Goal: Transaction & Acquisition: Purchase product/service

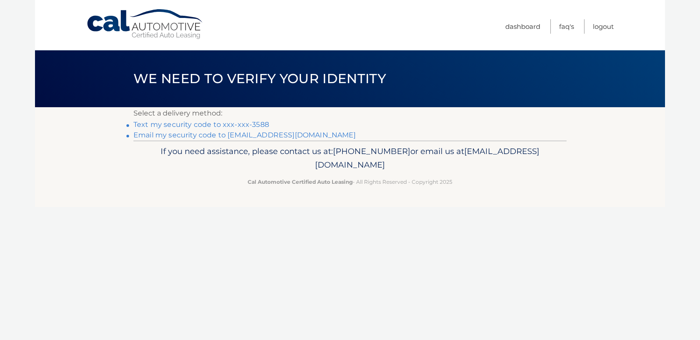
click at [257, 120] on link "Text my security code to xxx-xxx-3588" at bounding box center [201, 124] width 136 height 8
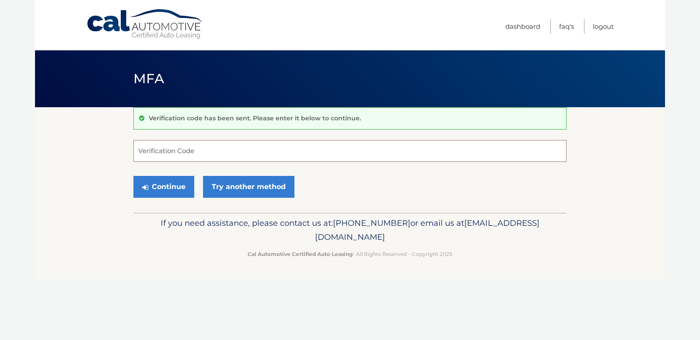
click at [235, 150] on input "Verification Code" at bounding box center [349, 151] width 433 height 22
type input "790714"
click at [166, 193] on button "Continue" at bounding box center [163, 187] width 61 height 22
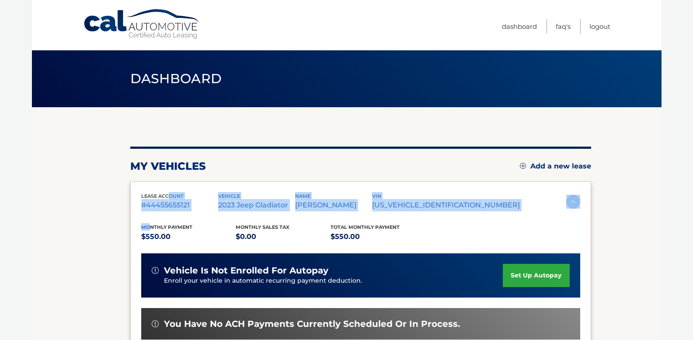
drag, startPoint x: 0, startPoint y: 0, endPoint x: 159, endPoint y: 249, distance: 295.4
click at [159, 249] on div "lease account #44455655121 vehicle 2023 Jeep Gladiator name MARY NARDOLILLO vin…" at bounding box center [360, 309] width 461 height 257
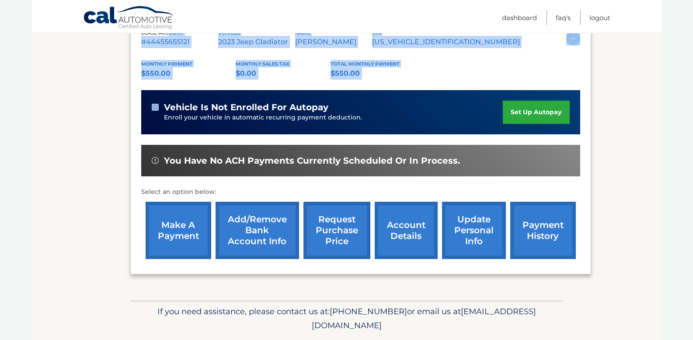
scroll to position [190, 0]
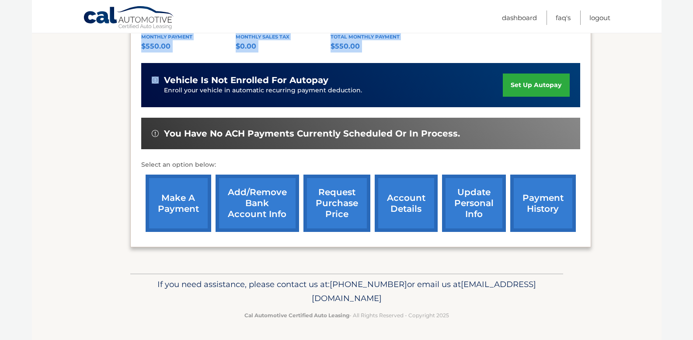
click at [185, 209] on link "make a payment" at bounding box center [179, 203] width 66 height 57
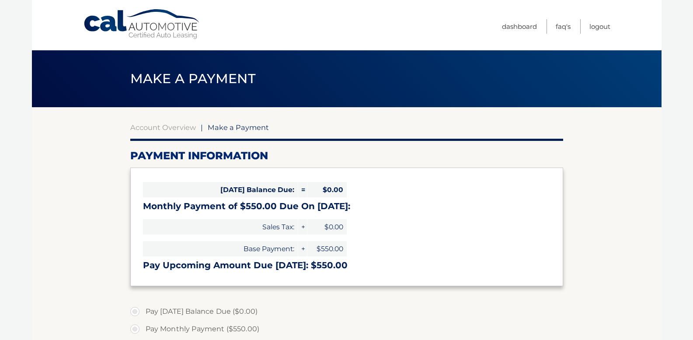
select select "OTM3ODdjZTAtZDM3NC00NWYxLTg0YjktOTY0NDlmNGZjODRi"
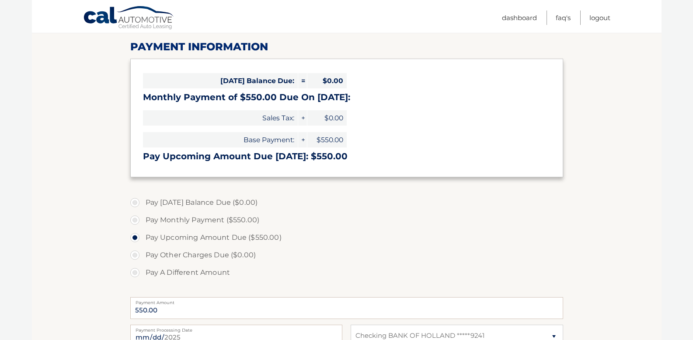
scroll to position [111, 0]
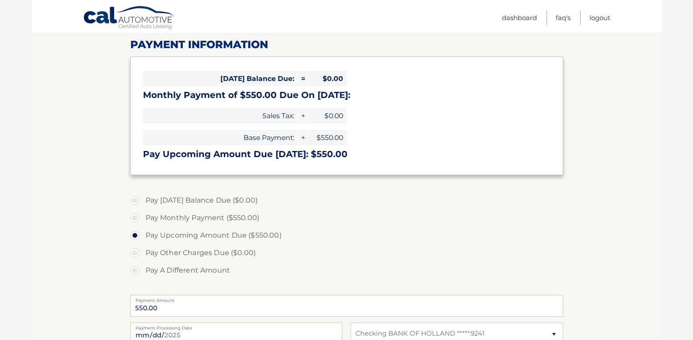
click at [133, 219] on label "Pay Monthly Payment ($550.00)" at bounding box center [346, 217] width 433 height 17
click at [134, 219] on input "Pay Monthly Payment ($550.00)" at bounding box center [138, 216] width 9 height 14
radio input "true"
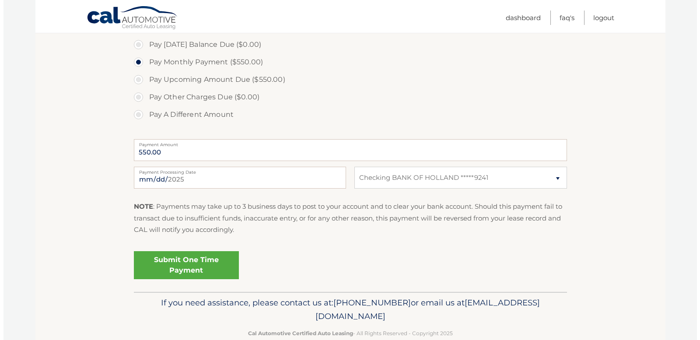
scroll to position [269, 0]
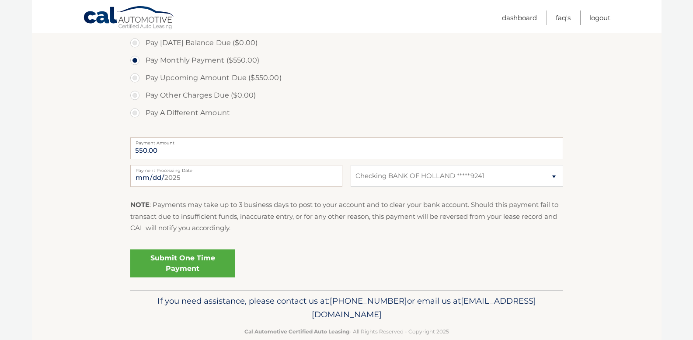
click at [163, 260] on link "Submit One Time Payment" at bounding box center [182, 263] width 105 height 28
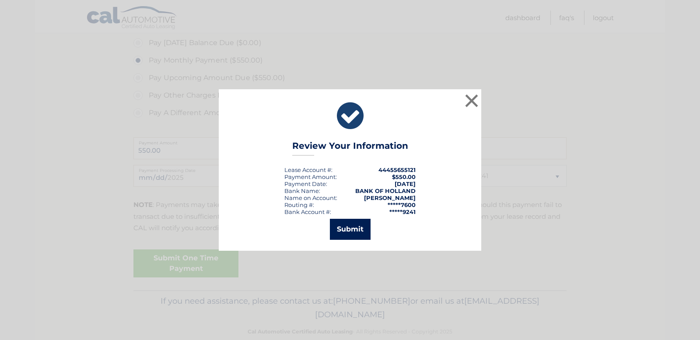
click at [357, 227] on button "Submit" at bounding box center [350, 229] width 41 height 21
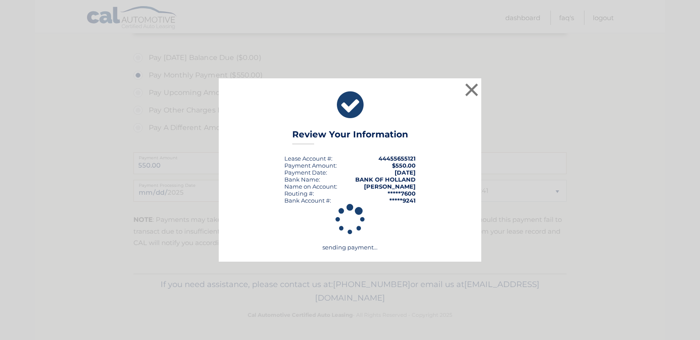
scroll to position [254, 0]
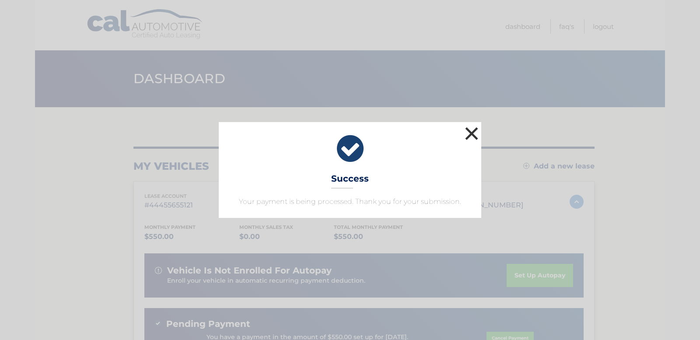
click at [470, 129] on button "×" at bounding box center [471, 133] width 17 height 17
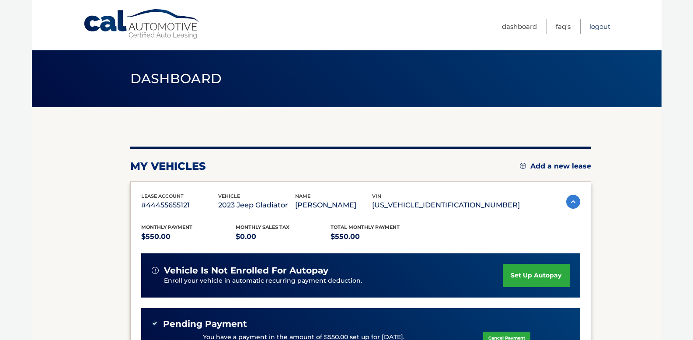
click at [606, 21] on link "Logout" at bounding box center [600, 26] width 21 height 14
